Goal: Task Accomplishment & Management: Manage account settings

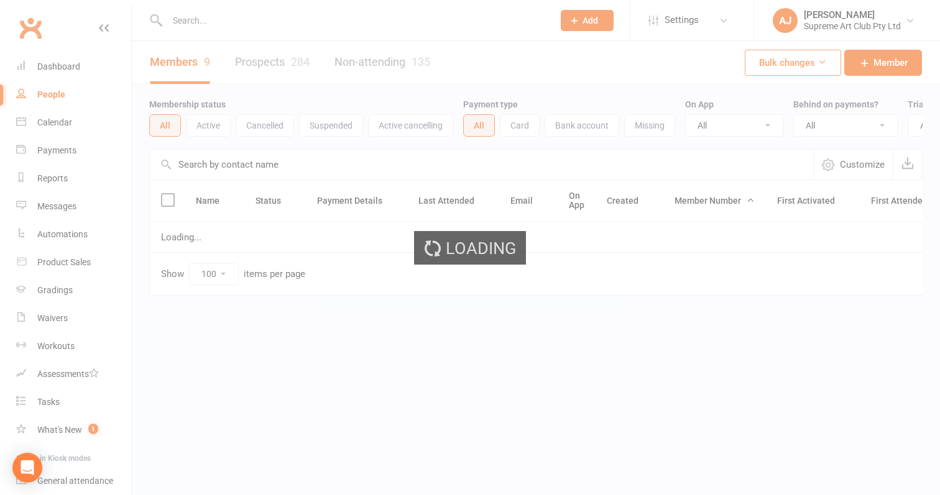
select select "100"
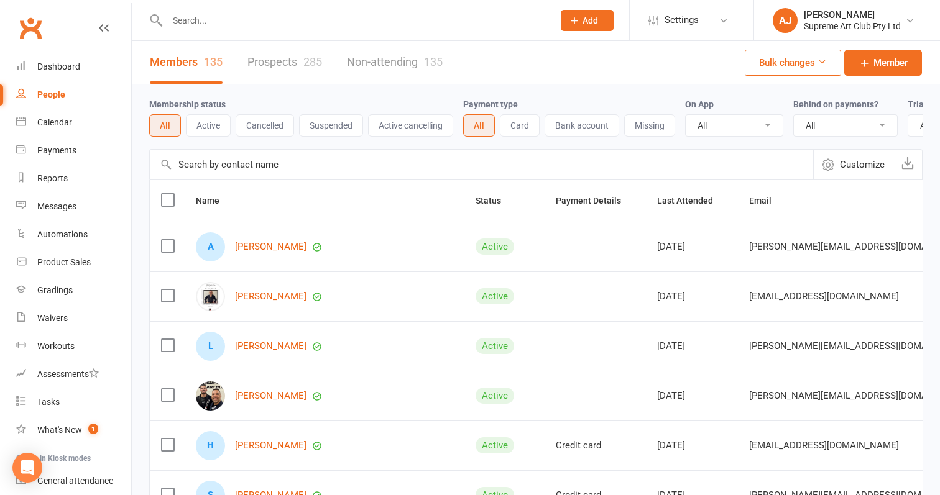
click at [232, 160] on input "text" at bounding box center [481, 165] width 663 height 30
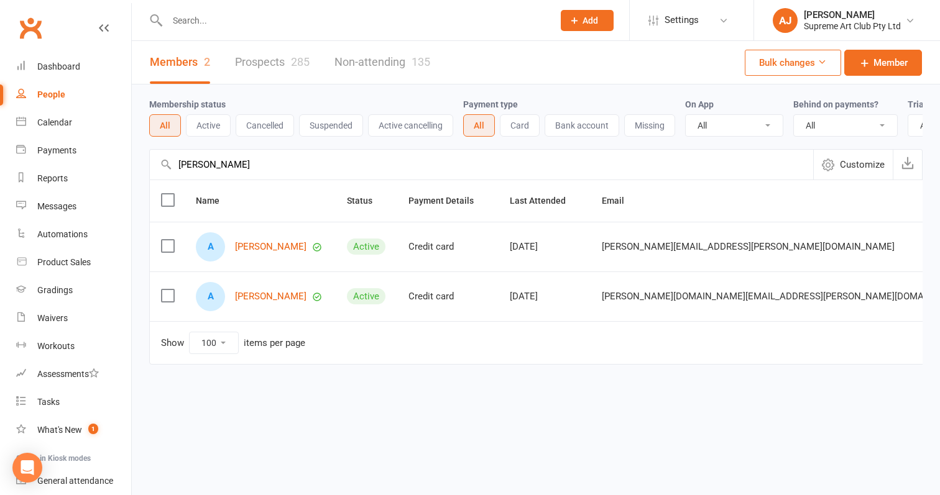
type input "[PERSON_NAME]"
drag, startPoint x: 232, startPoint y: 160, endPoint x: 283, endPoint y: 251, distance: 104.9
click at [283, 251] on link "[PERSON_NAME]" at bounding box center [270, 247] width 71 height 11
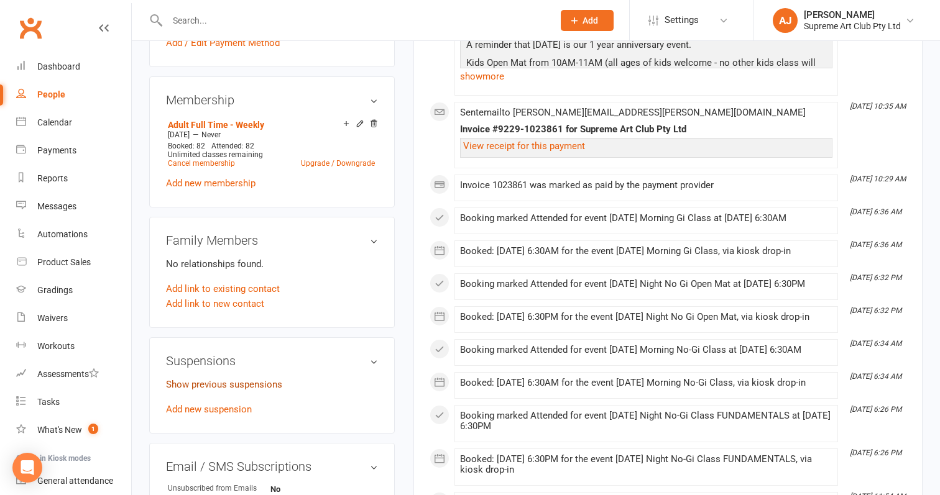
scroll to position [460, 0]
click at [232, 378] on link "Show previous suspensions" at bounding box center [224, 383] width 116 height 11
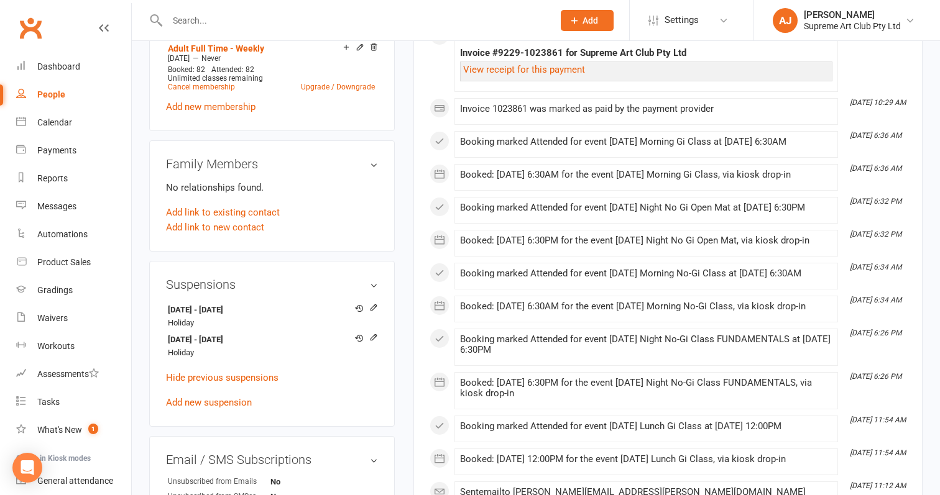
scroll to position [544, 0]
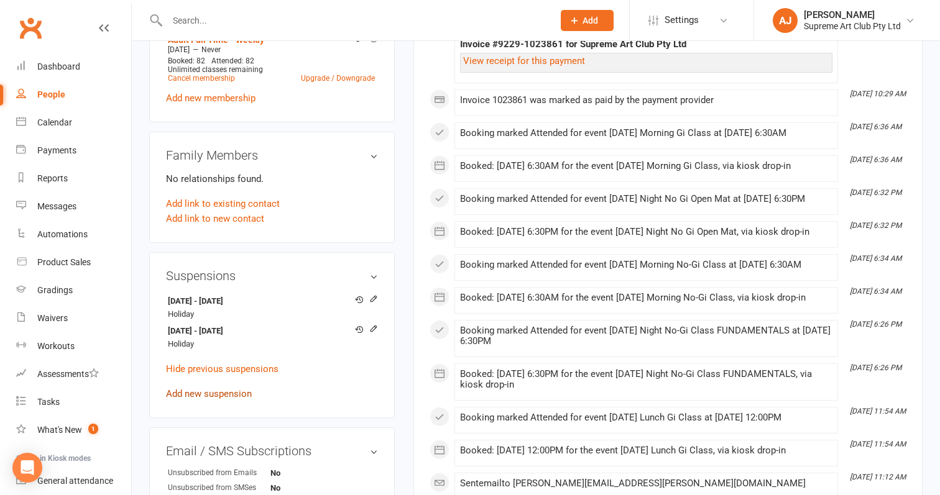
click at [225, 388] on link "Add new suspension" at bounding box center [209, 393] width 86 height 11
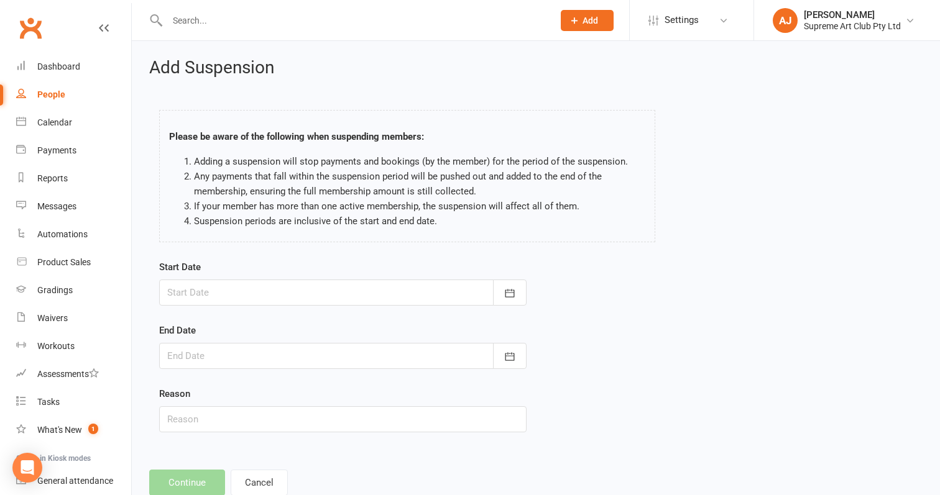
click at [252, 286] on div at bounding box center [342, 293] width 367 height 26
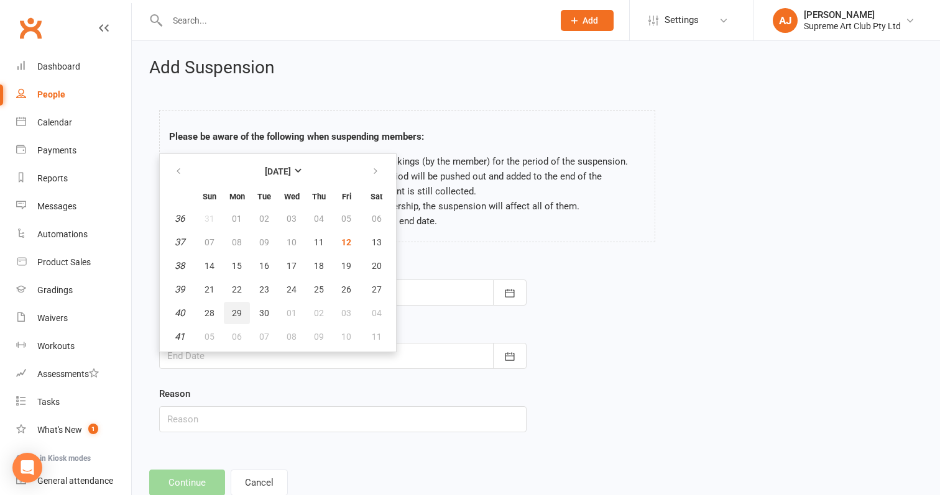
click at [234, 317] on span "29" at bounding box center [237, 313] width 10 height 10
type input "[DATE]"
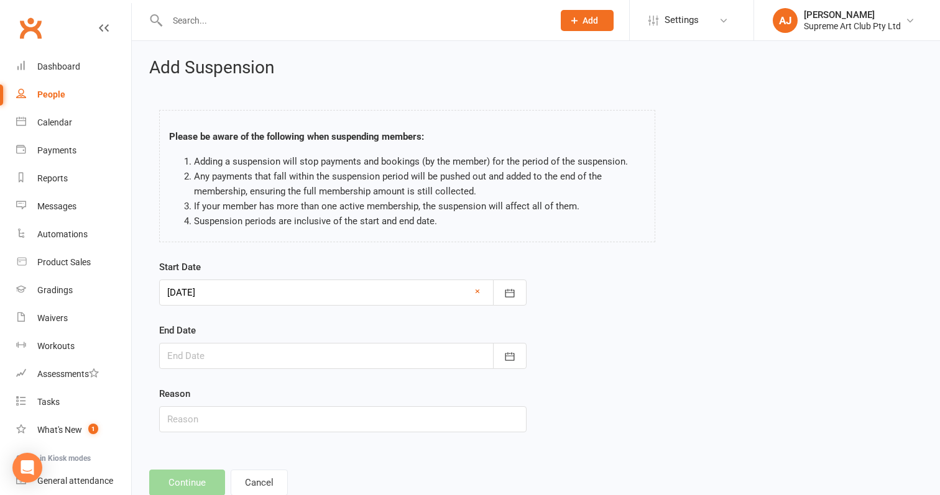
click at [272, 348] on div at bounding box center [342, 356] width 367 height 26
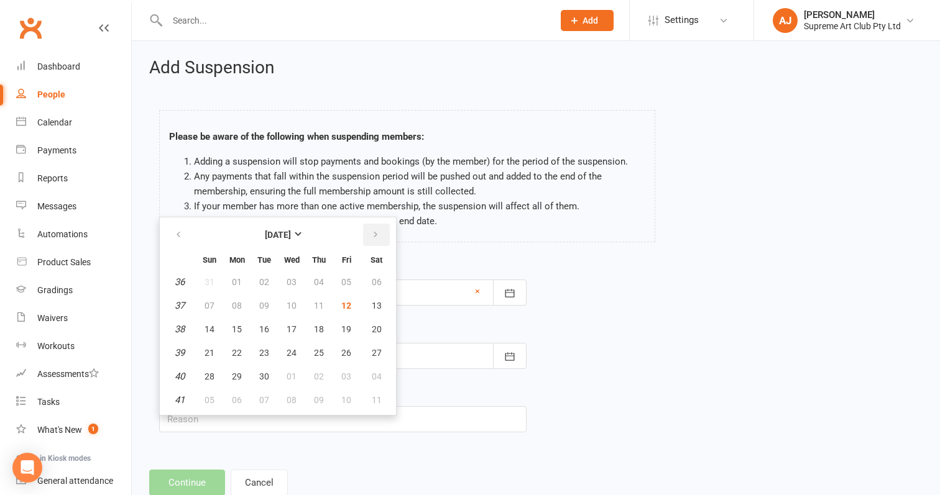
click at [373, 236] on icon "button" at bounding box center [375, 235] width 9 height 10
click at [211, 302] on span "05" at bounding box center [209, 306] width 10 height 10
type input "[DATE]"
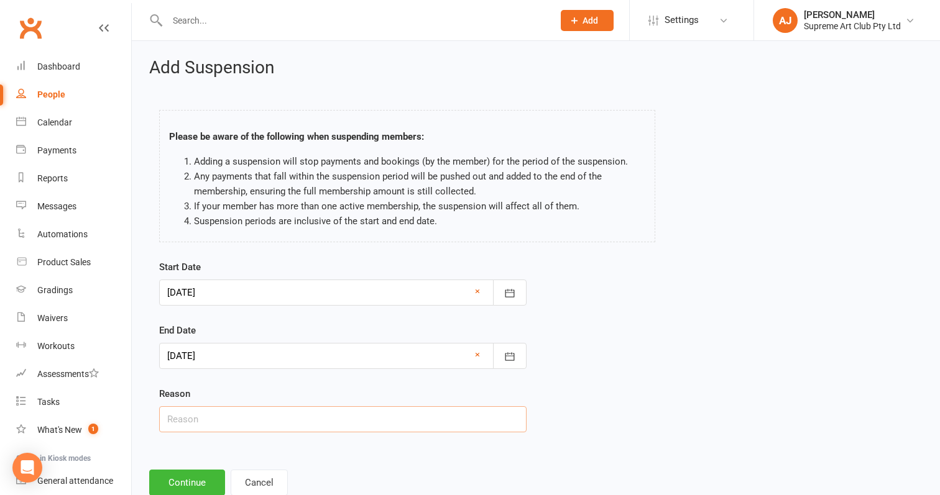
click at [281, 431] on input "text" at bounding box center [342, 419] width 367 height 26
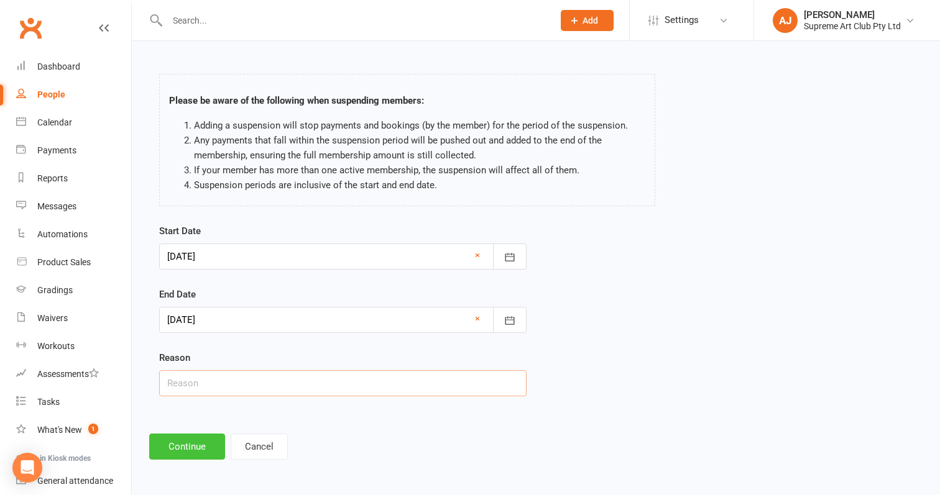
scroll to position [46, 0]
click at [189, 437] on button "Continue" at bounding box center [187, 447] width 76 height 26
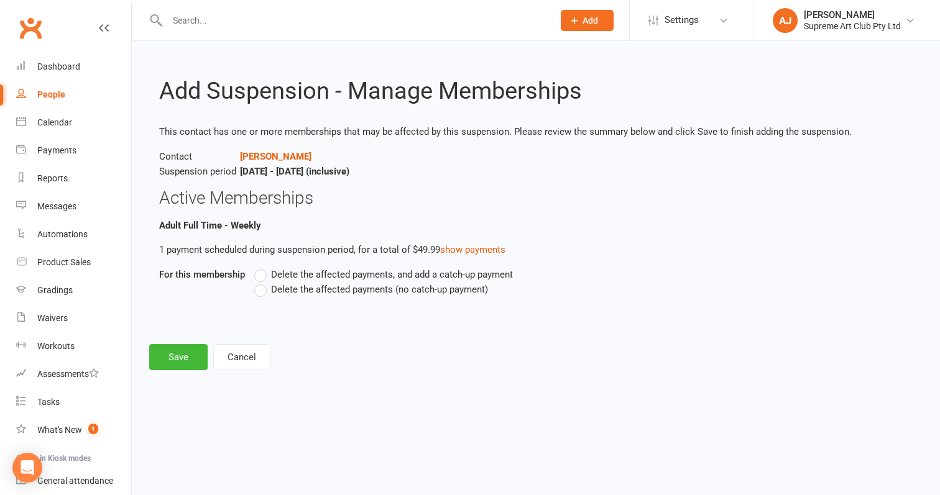
click at [263, 288] on label "Delete the affected payments (no catch-up payment)" at bounding box center [371, 289] width 234 height 15
click at [262, 282] on input "Delete the affected payments (no catch-up payment)" at bounding box center [258, 282] width 8 height 0
click at [172, 352] on button "Save" at bounding box center [178, 357] width 58 height 26
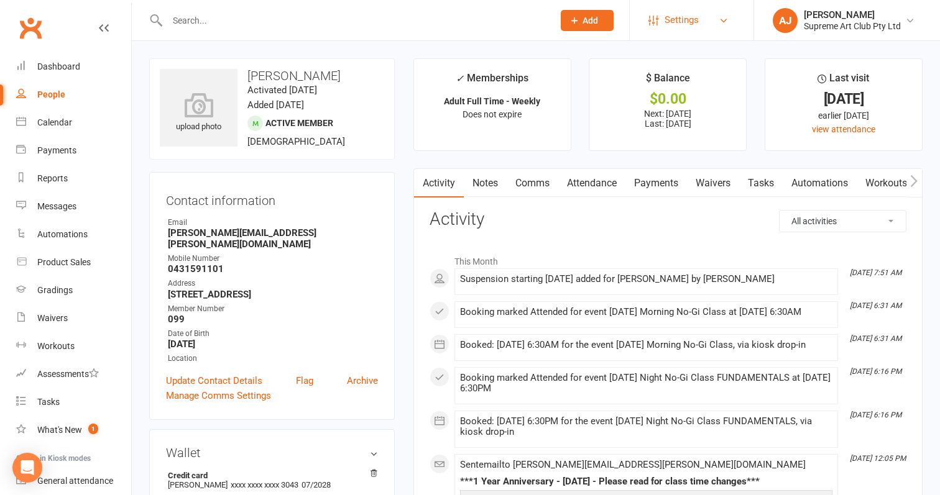
click at [681, 16] on span "Settings" at bounding box center [681, 20] width 34 height 28
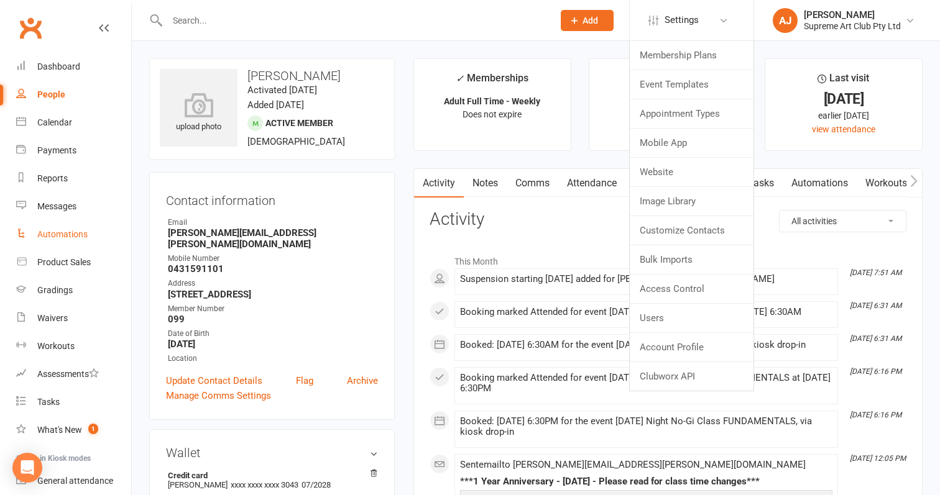
click at [73, 229] on link "Automations" at bounding box center [73, 235] width 115 height 28
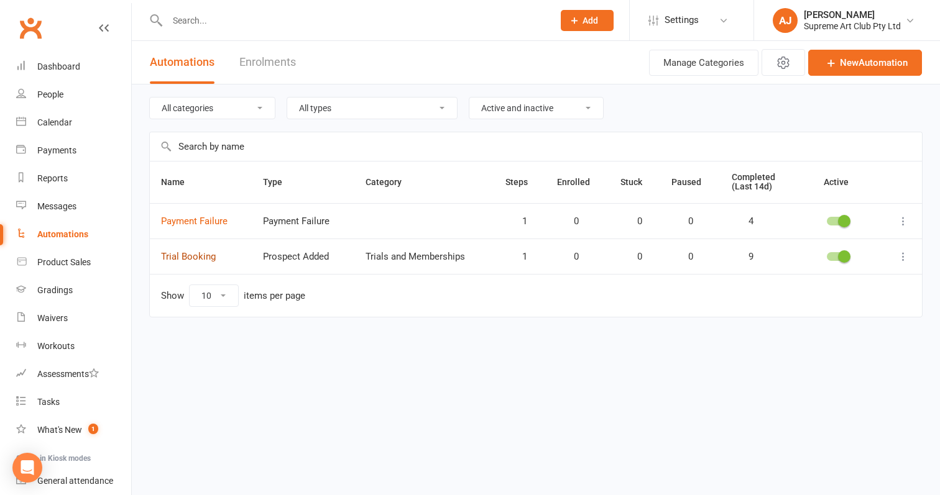
click at [180, 258] on link "Trial Booking" at bounding box center [188, 256] width 55 height 11
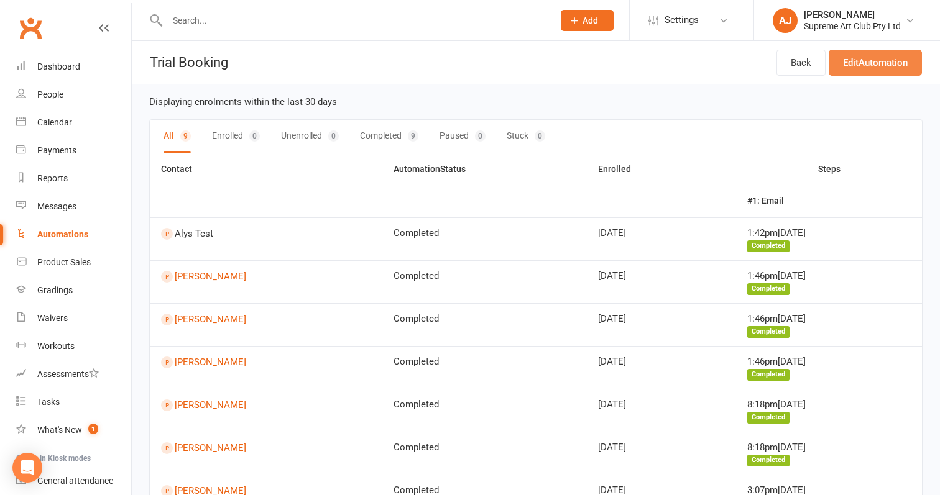
click at [868, 66] on link "Edit Automation" at bounding box center [874, 63] width 93 height 26
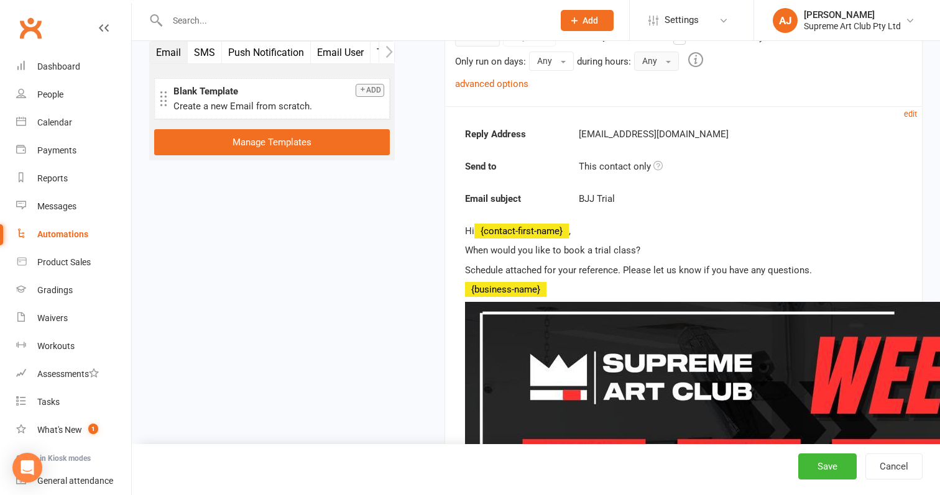
scroll to position [259, 0]
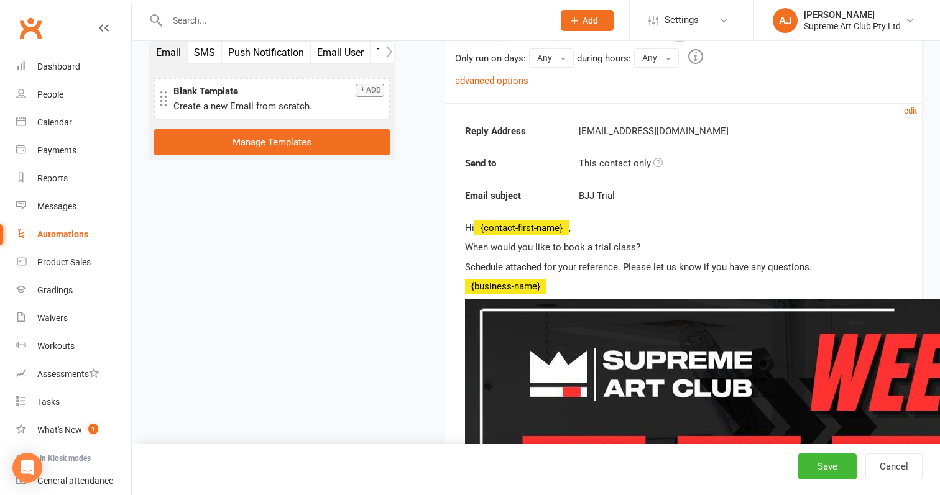
click at [819, 268] on p "Schedule attached for your reference. Please let us know if you have any questi…" at bounding box center [683, 267] width 437 height 15
click at [826, 265] on p "Schedule attached for your reference. Please let us know if you have any questi…" at bounding box center [683, 267] width 437 height 15
click at [816, 265] on p "Schedule attached for your reference. Please let us know if you have any questi…" at bounding box center [683, 267] width 437 height 15
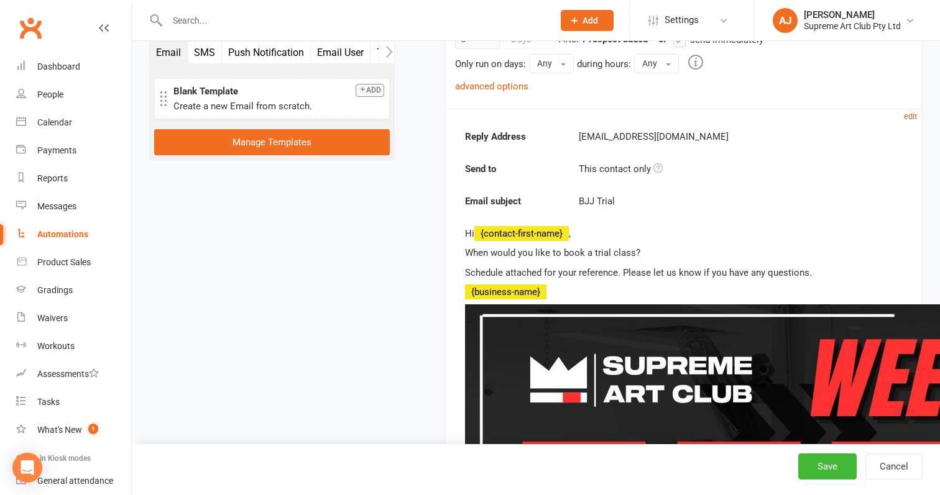
scroll to position [242, 0]
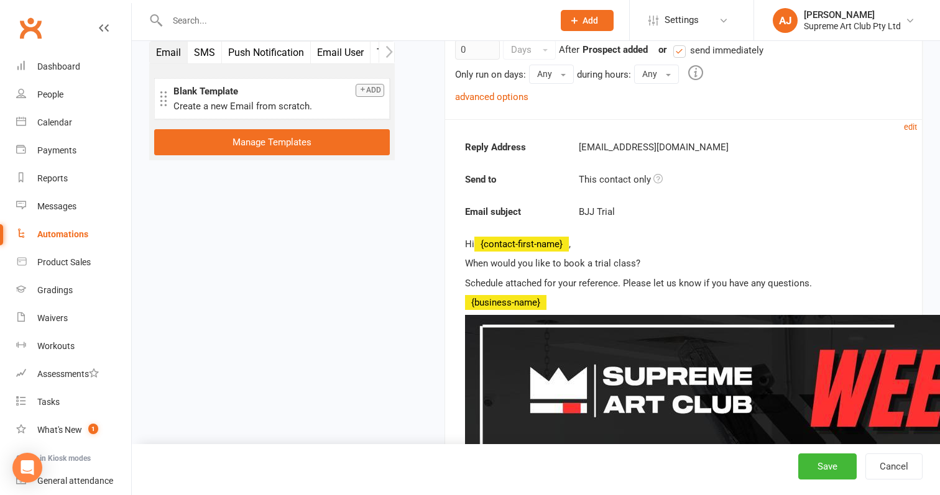
click at [630, 308] on p "{business-name}" at bounding box center [683, 302] width 437 height 15
click at [630, 287] on p "Schedule attached for your reference. Please let us know if you have any questi…" at bounding box center [683, 283] width 437 height 15
click at [677, 276] on p "Schedule attached for your reference. Please let us know if you have any questi…" at bounding box center [683, 283] width 437 height 15
click at [791, 287] on p "Schedule attached for your reference. Please let us know if you have any questi…" at bounding box center [683, 283] width 437 height 15
click at [790, 276] on p "Schedule attached for your reference. Please let us know if you have any questi…" at bounding box center [683, 283] width 437 height 15
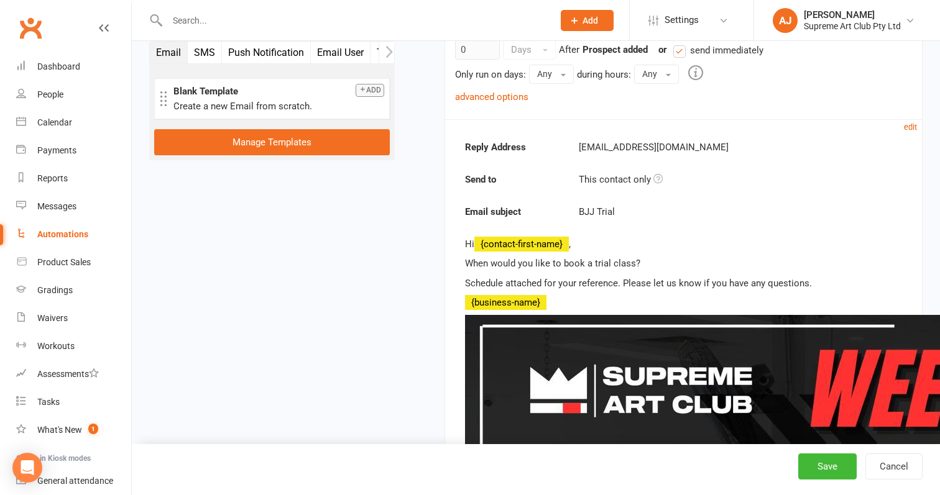
click at [789, 276] on p "Schedule attached for your reference. Please let us know if you have any questi…" at bounding box center [683, 283] width 437 height 15
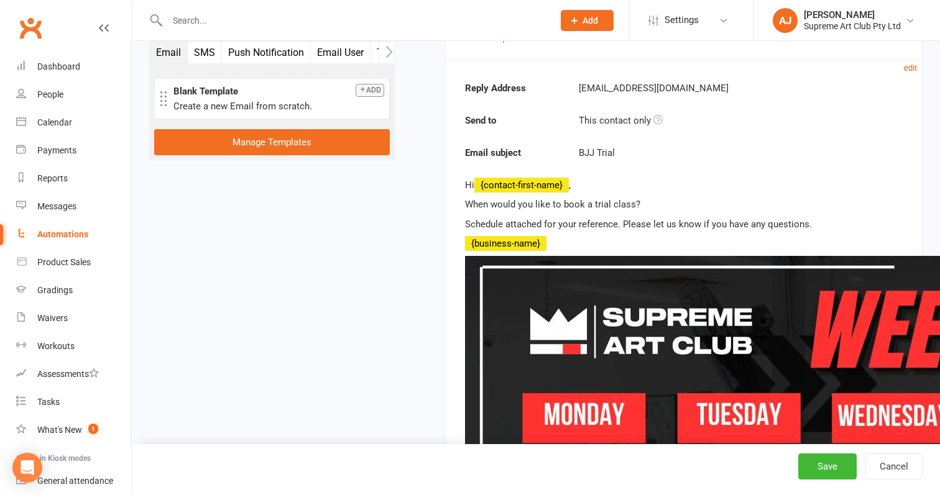
scroll to position [293, 0]
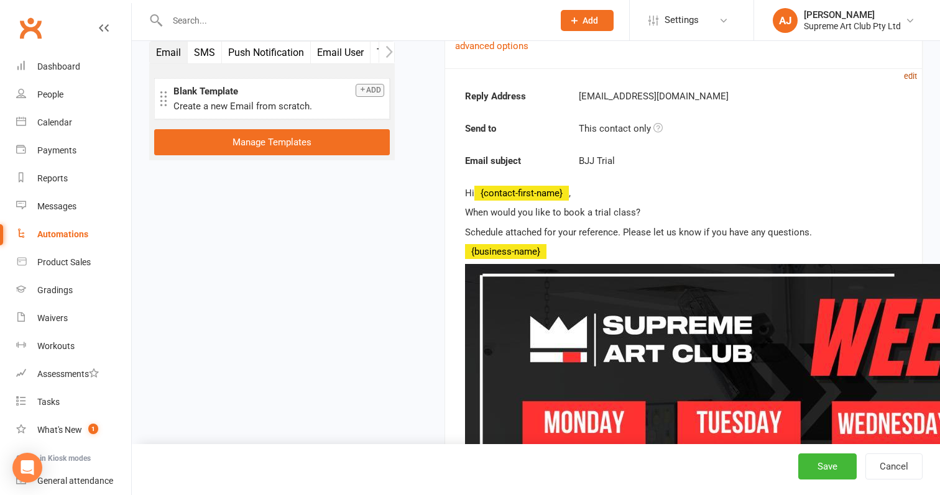
click at [907, 74] on small "edit" at bounding box center [910, 75] width 13 height 9
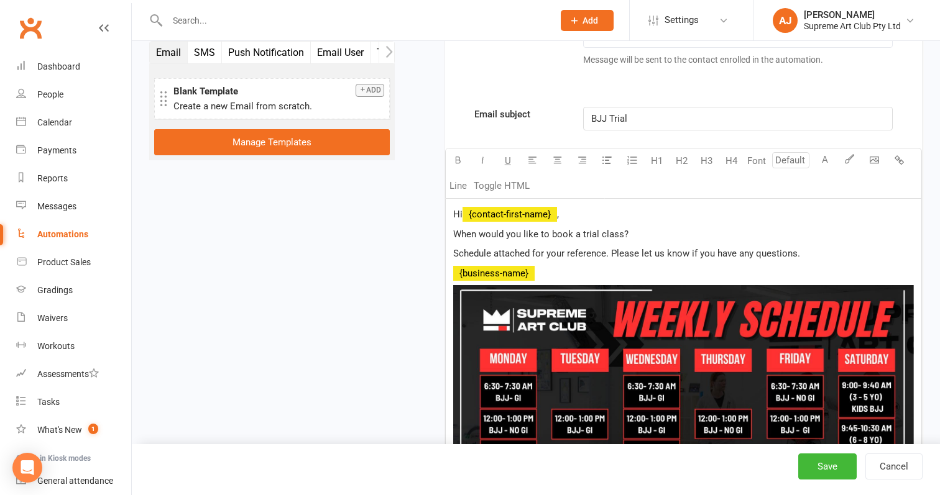
scroll to position [438, 0]
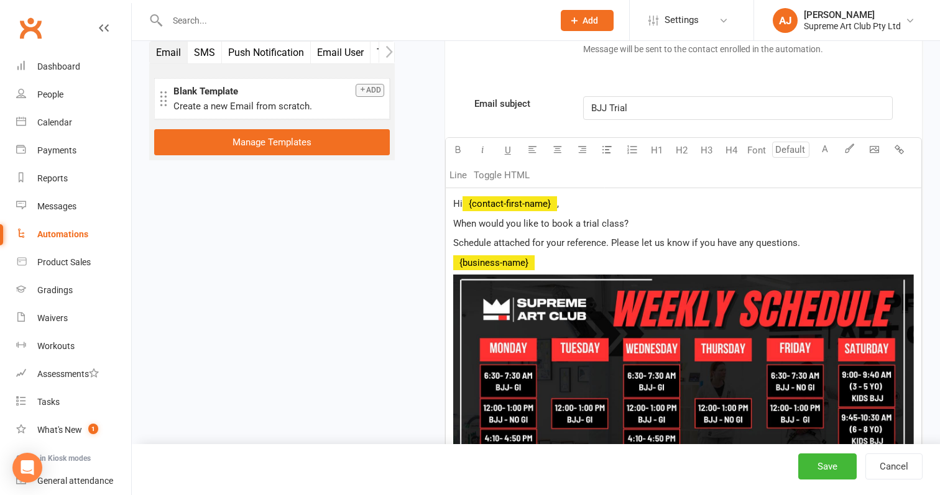
click at [807, 241] on p "Schedule attached for your reference. Please let us know if you have any questi…" at bounding box center [683, 243] width 461 height 15
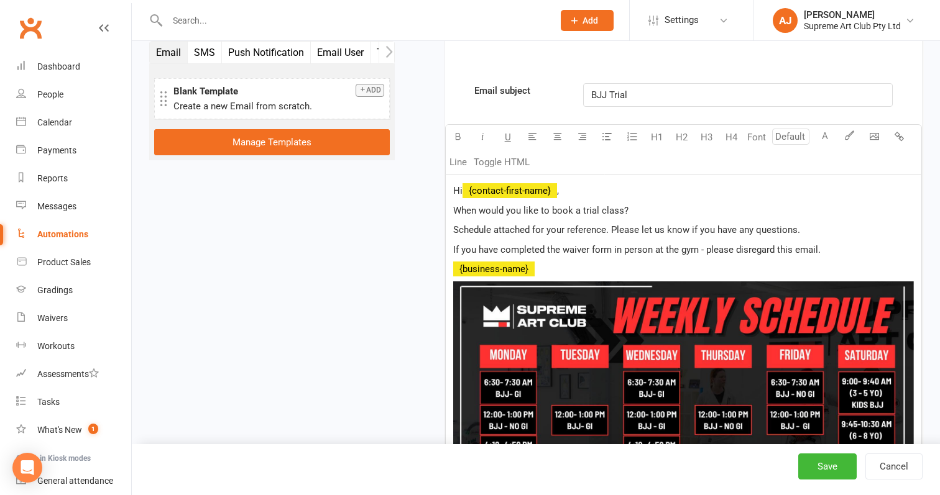
scroll to position [450, 0]
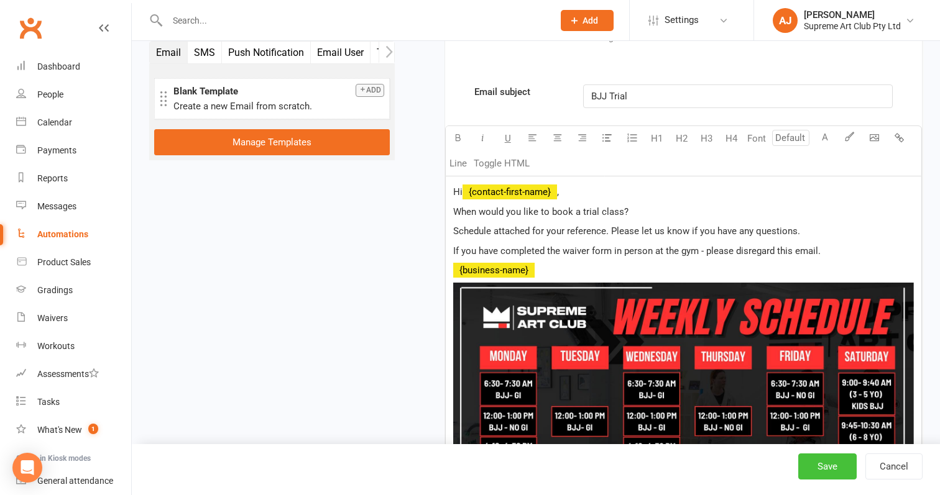
click at [826, 469] on button "Save" at bounding box center [827, 467] width 58 height 26
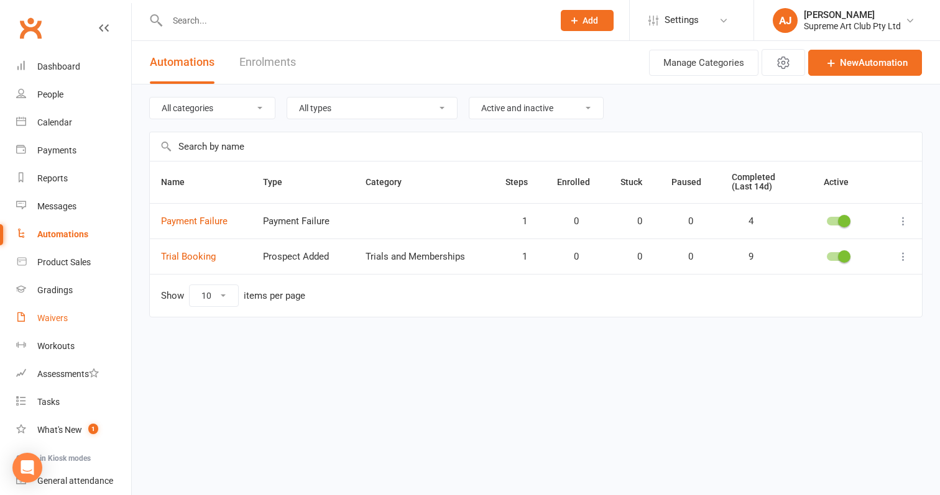
click at [57, 316] on div "Waivers" at bounding box center [52, 318] width 30 height 10
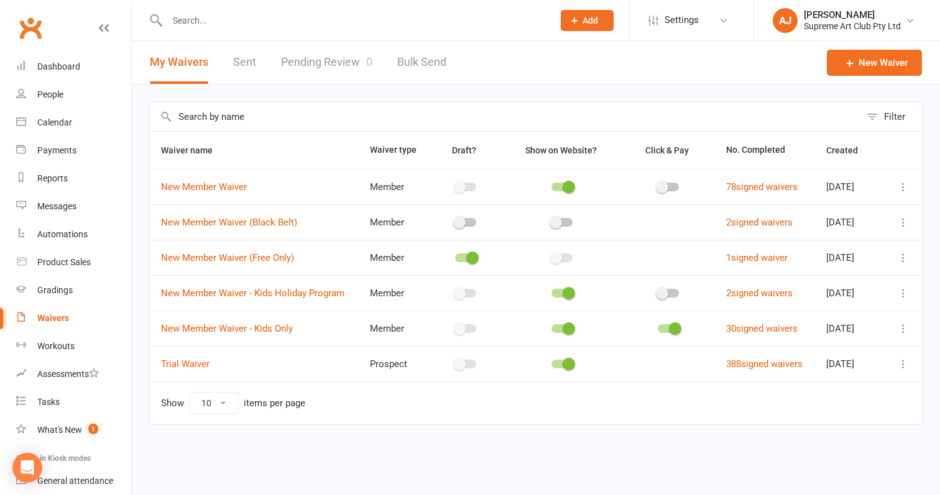
click at [321, 63] on link "Pending Review 0" at bounding box center [326, 62] width 91 height 43
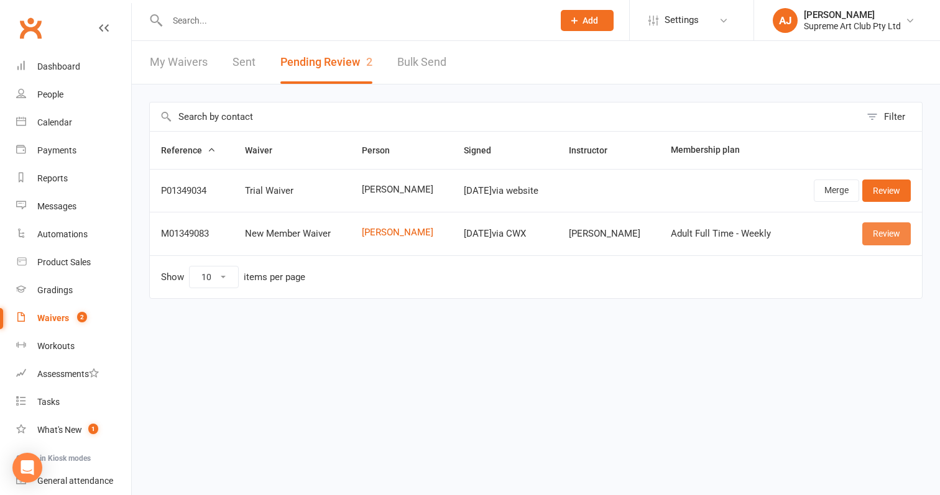
click at [890, 233] on link "Review" at bounding box center [886, 233] width 48 height 22
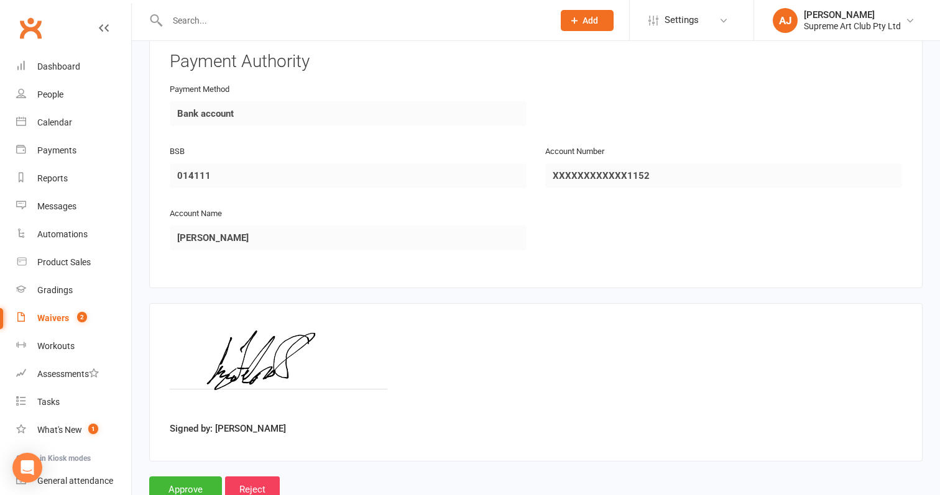
scroll to position [1089, 0]
click at [189, 475] on input "Approve" at bounding box center [185, 488] width 73 height 26
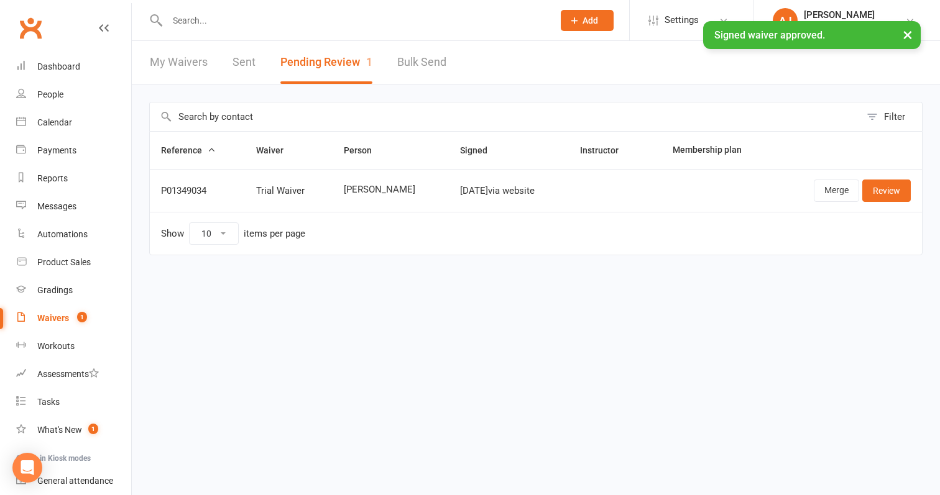
click at [64, 318] on div "Waivers" at bounding box center [53, 318] width 32 height 10
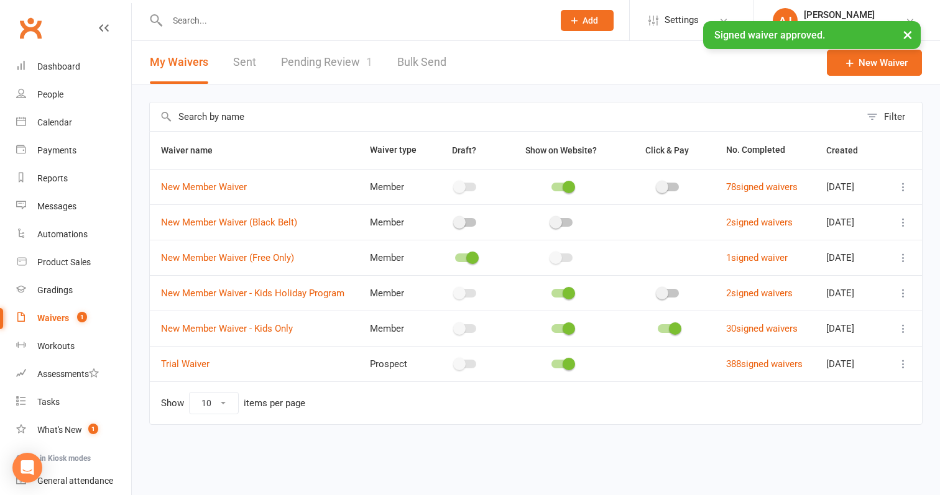
click at [335, 57] on link "Pending Review 1" at bounding box center [326, 62] width 91 height 43
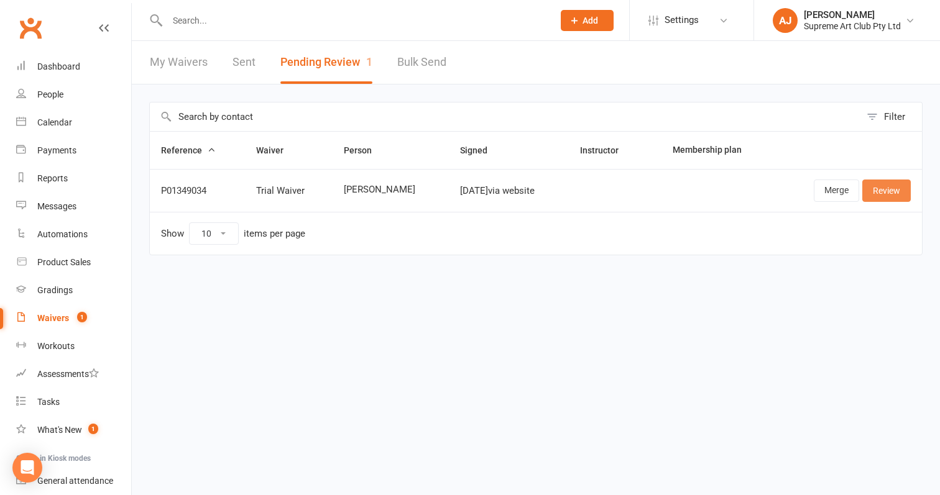
click at [885, 190] on link "Review" at bounding box center [886, 191] width 48 height 22
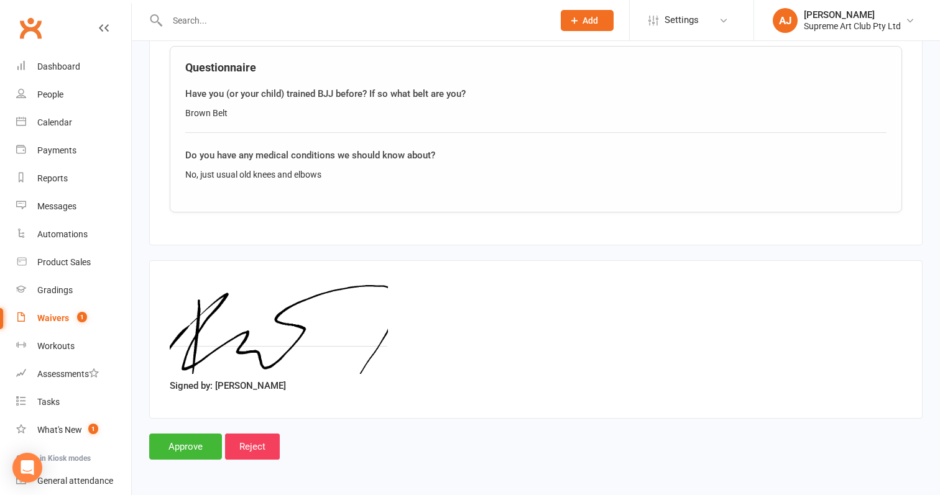
scroll to position [895, 0]
click at [181, 434] on input "Approve" at bounding box center [185, 447] width 73 height 26
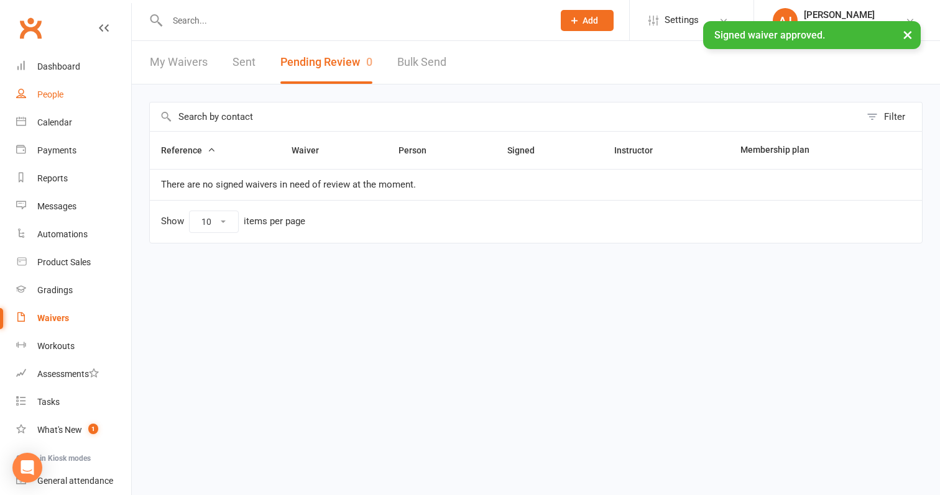
click at [48, 91] on div "People" at bounding box center [50, 94] width 26 height 10
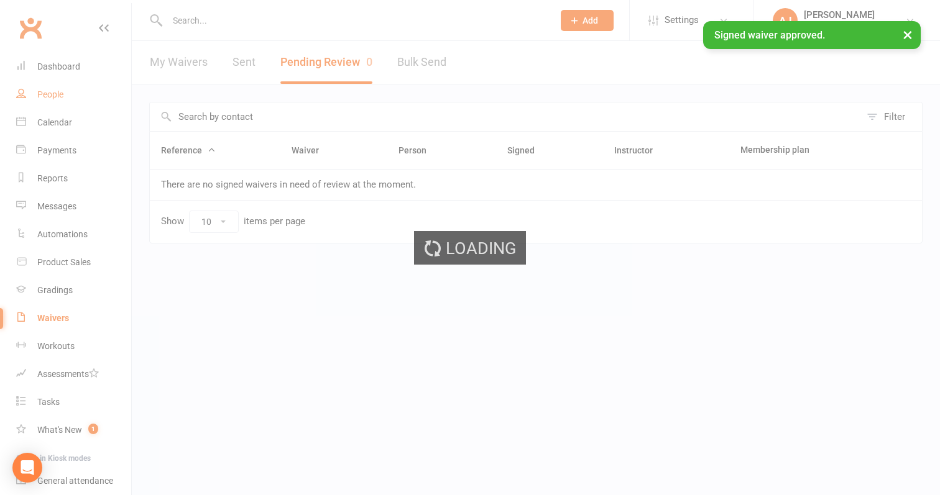
select select "100"
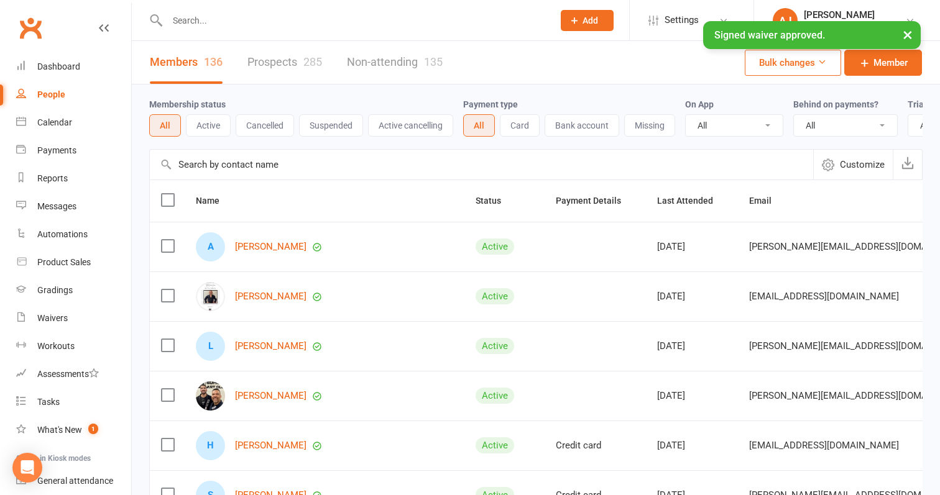
click at [199, 61] on link "Members 136" at bounding box center [186, 62] width 73 height 43
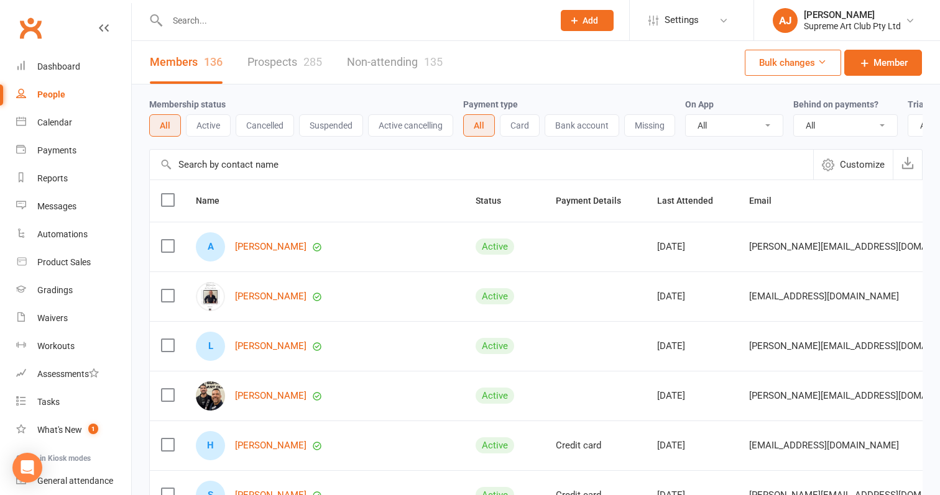
click at [214, 116] on button "Active" at bounding box center [208, 125] width 45 height 22
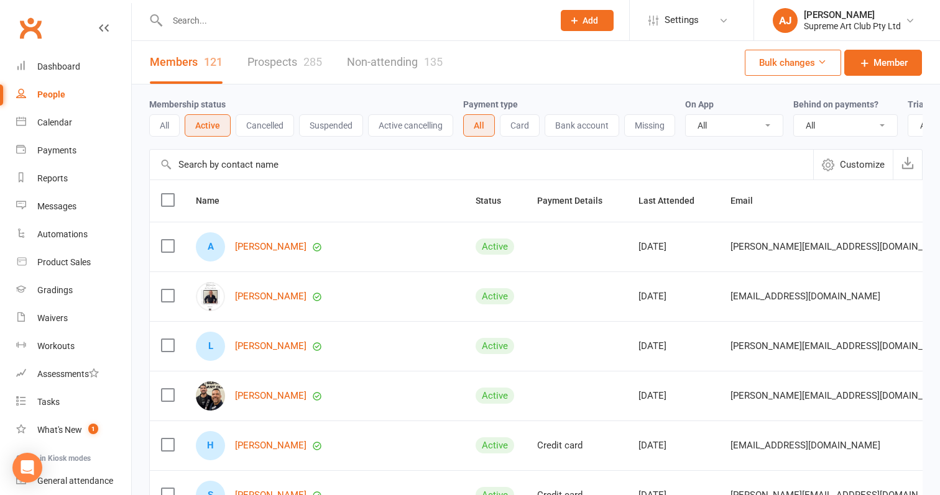
click at [173, 127] on button "All" at bounding box center [164, 125] width 30 height 22
